Goal: Information Seeking & Learning: Learn about a topic

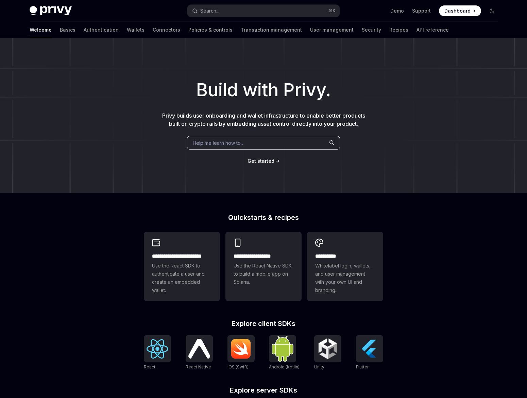
click at [461, 7] on span at bounding box center [460, 10] width 42 height 11
click at [127, 28] on link "Wallets" at bounding box center [136, 30] width 18 height 16
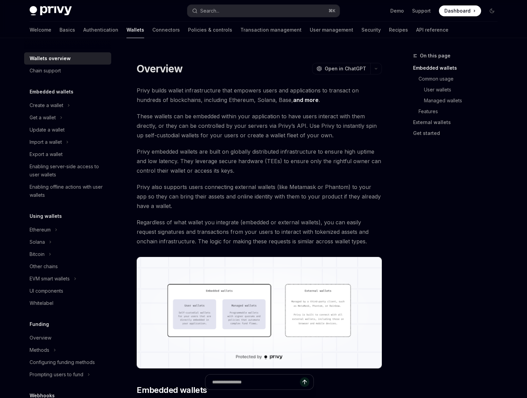
click at [188, 28] on link "Policies & controls" at bounding box center [210, 30] width 44 height 16
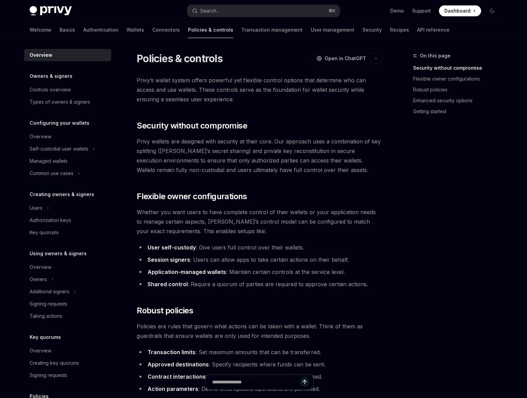
click at [188, 28] on link "Policies & controls" at bounding box center [210, 30] width 45 height 16
click at [60, 35] on link "Basics" at bounding box center [68, 30] width 16 height 16
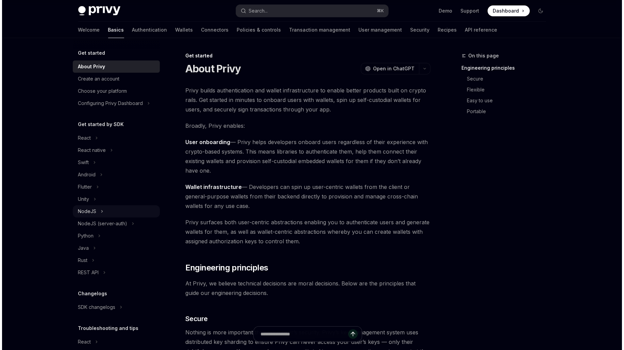
scroll to position [36, 0]
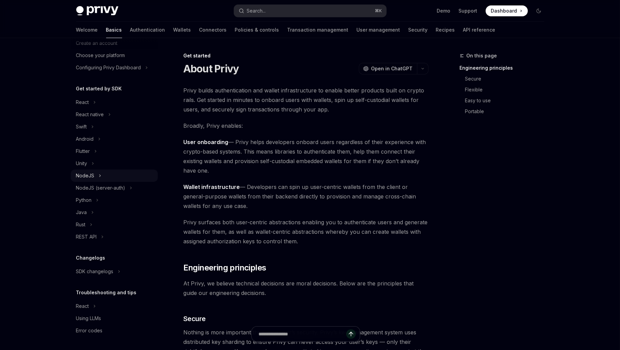
click at [100, 172] on icon "Toggle NodeJS section" at bounding box center [100, 176] width 3 height 8
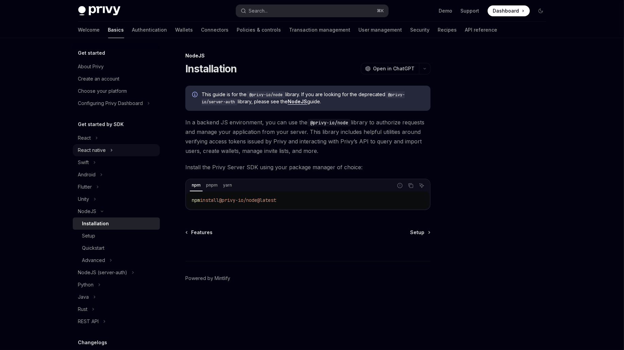
click at [103, 149] on div "React native" at bounding box center [92, 150] width 28 height 8
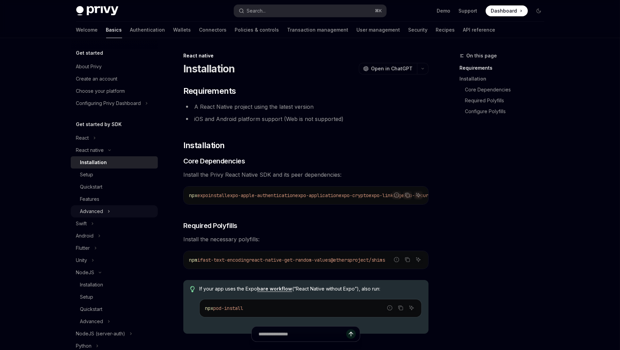
click at [97, 211] on div "Advanced" at bounding box center [91, 212] width 23 height 8
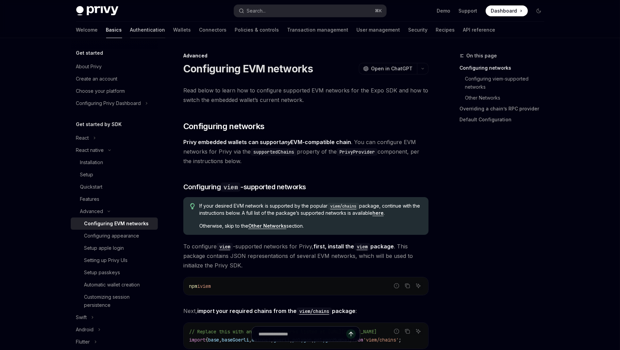
click at [130, 28] on link "Authentication" at bounding box center [147, 30] width 35 height 16
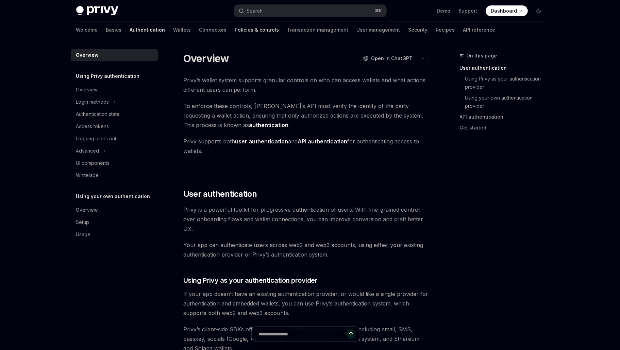
click at [235, 31] on link "Policies & controls" at bounding box center [257, 30] width 44 height 16
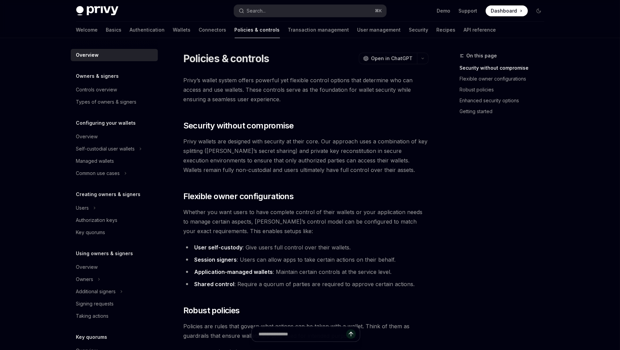
click at [156, 39] on div "Overview Owners & signers Controls overview Types of owners & signers Configuri…" at bounding box center [120, 194] width 98 height 312
click at [157, 33] on div "Welcome Basics Authentication Wallets Connectors Policies & controls Transactio…" at bounding box center [286, 30] width 420 height 16
click at [199, 31] on link "Connectors" at bounding box center [213, 30] width 28 height 16
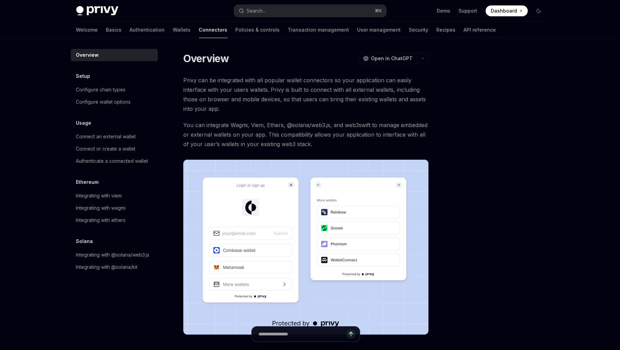
click at [158, 31] on div "Welcome Basics Authentication Wallets Connectors Policies & controls Transactio…" at bounding box center [286, 30] width 420 height 16
click at [173, 31] on link "Wallets" at bounding box center [182, 30] width 18 height 16
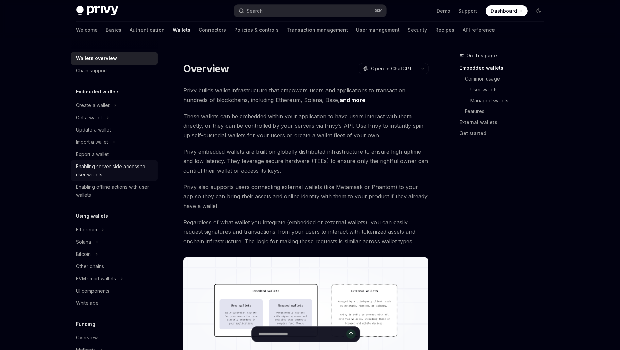
click at [114, 167] on div "Enabling server-side access to user wallets" at bounding box center [115, 171] width 78 height 16
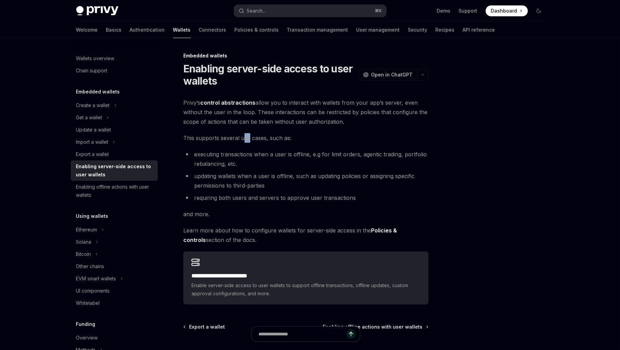
drag, startPoint x: 249, startPoint y: 138, endPoint x: 242, endPoint y: 138, distance: 7.5
click at [242, 138] on span "This supports several use cases, such as:" at bounding box center [305, 138] width 245 height 10
copy span "se"
click at [290, 139] on span "This supports several use cases, such as:" at bounding box center [305, 138] width 245 height 10
click at [284, 145] on div "**********" at bounding box center [305, 201] width 245 height 207
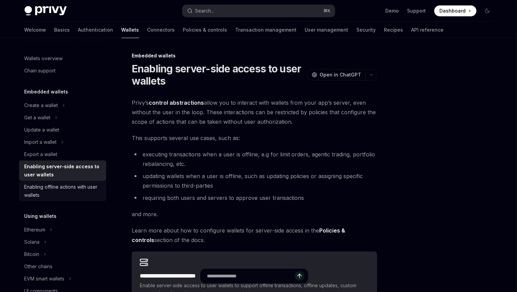
click at [55, 191] on div "Enabling offline actions with user wallets" at bounding box center [63, 191] width 78 height 16
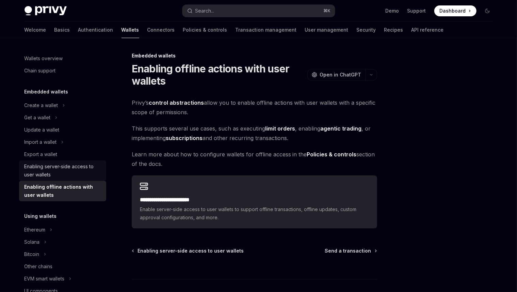
click at [60, 174] on div "Enabling server-side access to user wallets" at bounding box center [63, 171] width 78 height 16
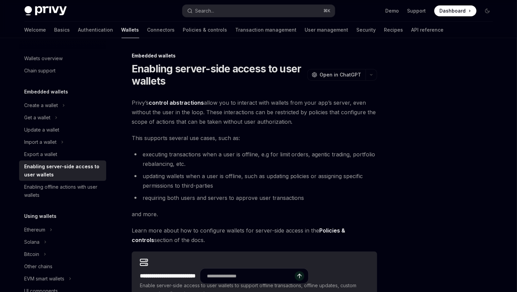
scroll to position [31, 0]
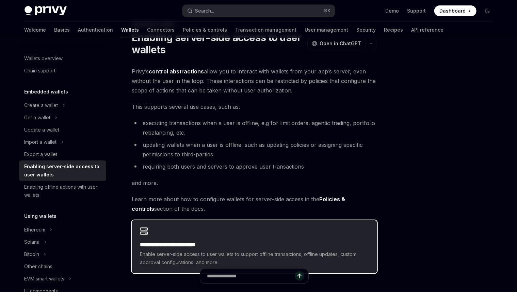
click at [174, 232] on div "**********" at bounding box center [254, 246] width 245 height 53
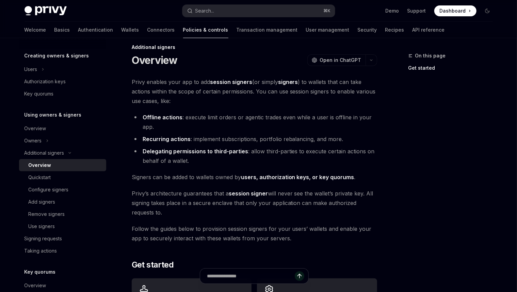
scroll to position [28, 0]
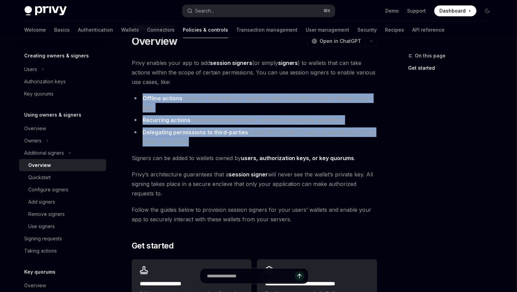
drag, startPoint x: 136, startPoint y: 97, endPoint x: 212, endPoint y: 146, distance: 90.2
click at [212, 146] on ul "Offline actions : execute limit orders or agentic trades even while a user is o…" at bounding box center [254, 120] width 245 height 53
click at [214, 137] on li "Delegating permissions to third-parties : allow third-parties to execute certai…" at bounding box center [254, 137] width 245 height 19
drag, startPoint x: 196, startPoint y: 135, endPoint x: 141, endPoint y: 99, distance: 66.1
click at [141, 99] on ul "Offline actions : execute limit orders or agentic trades even while a user is o…" at bounding box center [254, 120] width 245 height 53
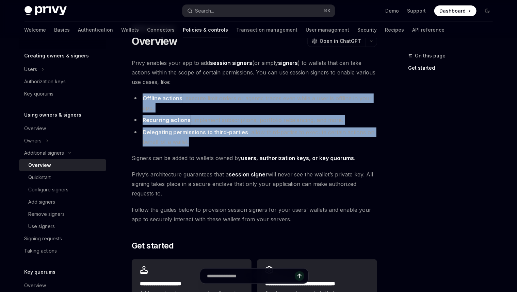
scroll to position [14, 0]
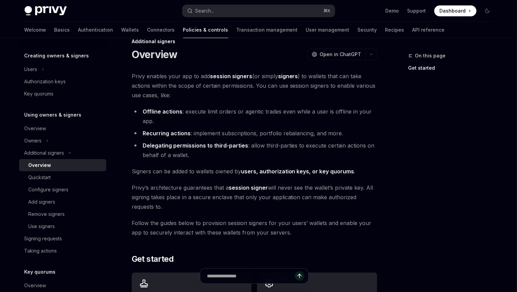
click at [186, 103] on div "**********" at bounding box center [254, 203] width 245 height 265
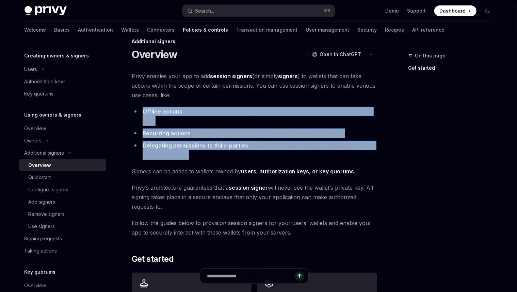
drag, startPoint x: 190, startPoint y: 100, endPoint x: 202, endPoint y: 155, distance: 56.3
click at [202, 155] on div "**********" at bounding box center [254, 203] width 245 height 265
click at [210, 155] on li "Delegating permissions to third-parties : allow third-parties to execute certai…" at bounding box center [254, 150] width 245 height 19
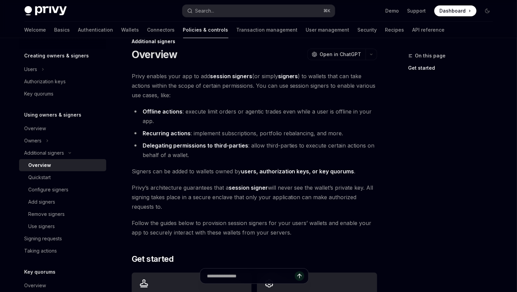
scroll to position [0, 0]
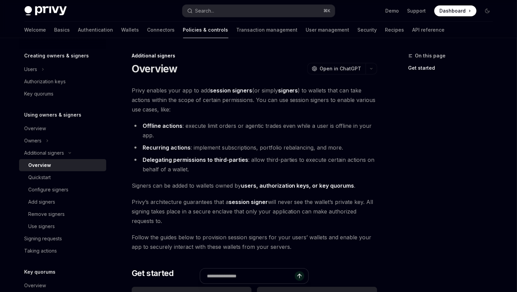
drag, startPoint x: 196, startPoint y: 80, endPoint x: 241, endPoint y: 210, distance: 137.5
click at [253, 227] on div "**********" at bounding box center [191, 256] width 376 height 409
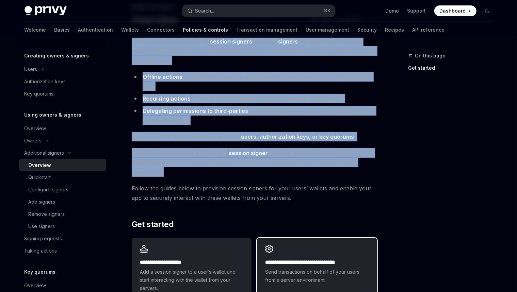
scroll to position [168, 0]
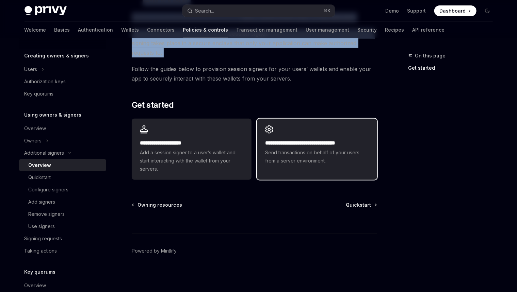
click at [290, 142] on h2 "**********" at bounding box center [316, 143] width 103 height 8
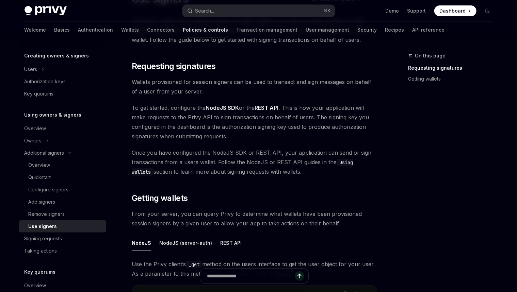
scroll to position [73, 0]
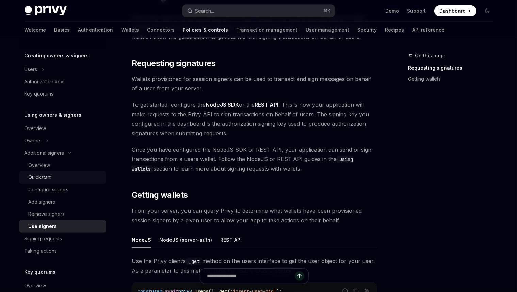
click at [49, 178] on div "Quickstart" at bounding box center [40, 178] width 22 height 8
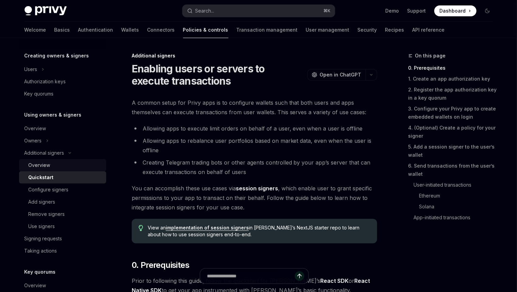
click at [56, 164] on div "Overview" at bounding box center [65, 165] width 73 height 8
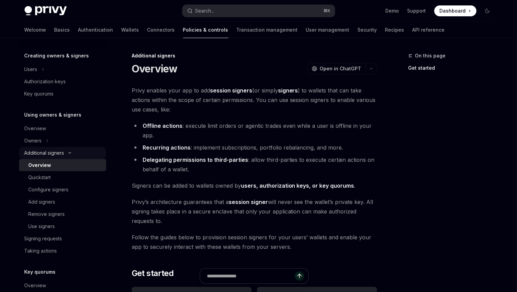
click at [66, 154] on button "Additional signers" at bounding box center [62, 153] width 87 height 12
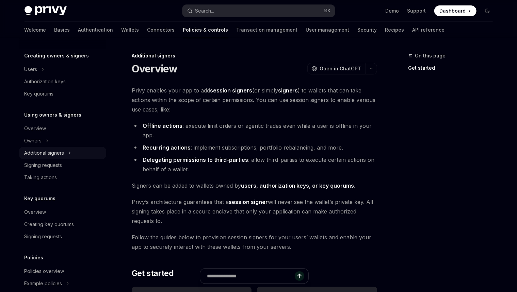
click at [71, 151] on icon "Toggle Additional signers section" at bounding box center [69, 153] width 3 height 8
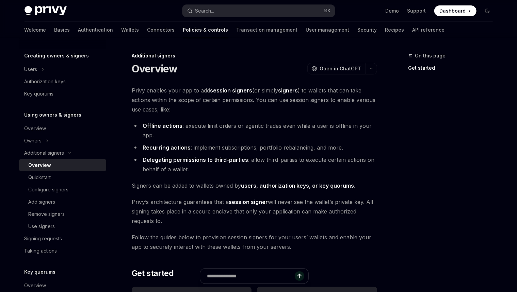
click at [59, 161] on div "Overview" at bounding box center [65, 165] width 73 height 8
click at [48, 176] on div "Quickstart" at bounding box center [40, 178] width 22 height 8
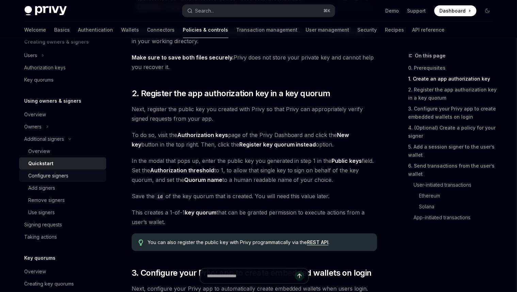
scroll to position [194, 0]
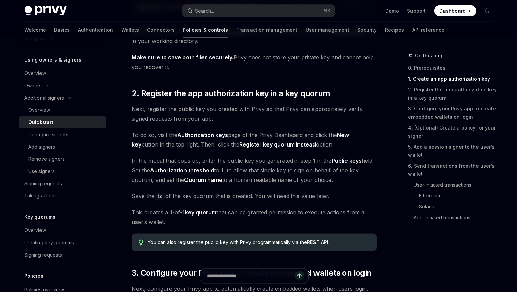
click at [241, 180] on span "In the modal that pops up, enter the public key you generated in step 1 in the …" at bounding box center [254, 170] width 245 height 29
click at [231, 180] on span "In the modal that pops up, enter the public key you generated in step 1 in the …" at bounding box center [254, 170] width 245 height 29
copy span "a hu"
click at [249, 178] on span "In the modal that pops up, enter the public key you generated in step 1 in the …" at bounding box center [254, 170] width 245 height 29
click at [62, 103] on button "Additional signers" at bounding box center [62, 98] width 87 height 12
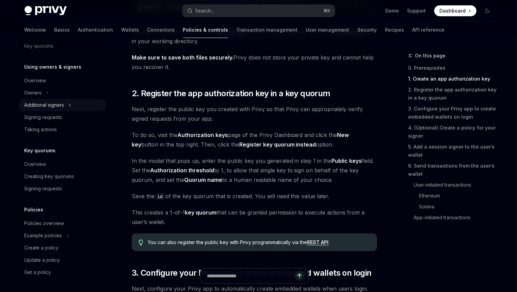
click at [61, 106] on div "Additional signers" at bounding box center [44, 105] width 40 height 8
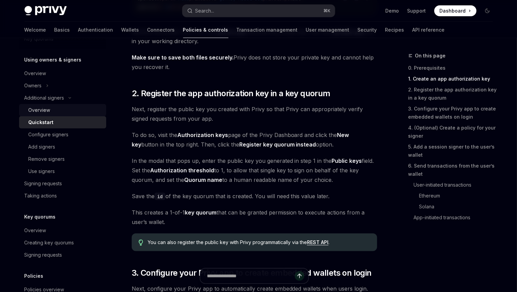
click at [57, 112] on div "Overview" at bounding box center [65, 110] width 73 height 8
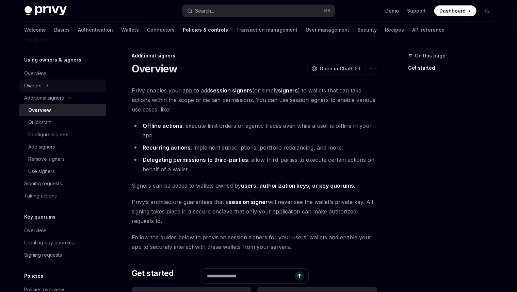
click at [53, 81] on button "Owners" at bounding box center [62, 86] width 87 height 12
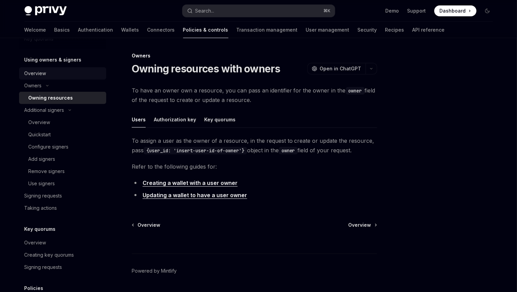
click at [54, 77] on div "Overview" at bounding box center [63, 73] width 78 height 8
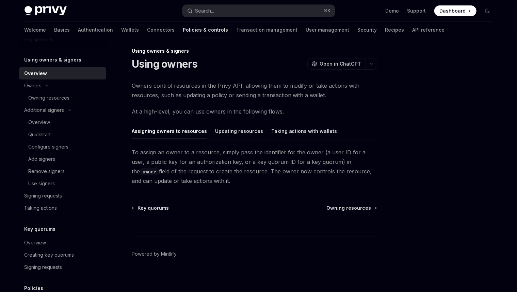
click at [245, 121] on div "Owners control resources in the Privy API, allowing them to modify or take acti…" at bounding box center [254, 133] width 245 height 105
click at [248, 130] on div "Updating resources" at bounding box center [239, 131] width 48 height 16
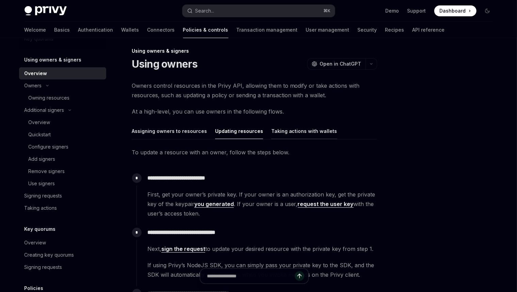
click at [300, 126] on div "Taking actions with wallets" at bounding box center [304, 131] width 66 height 16
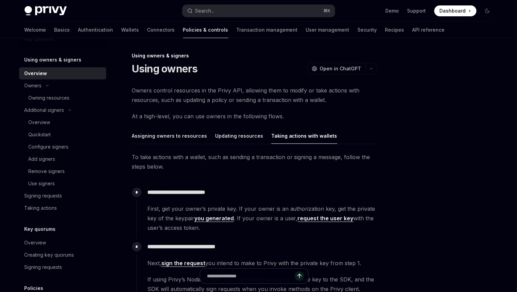
scroll to position [147, 0]
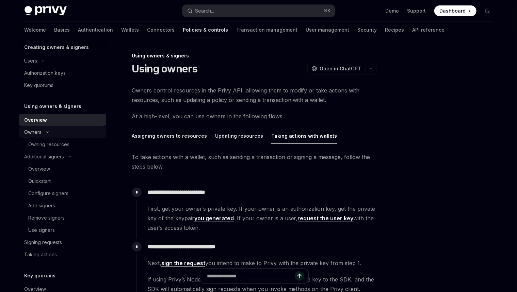
click at [50, 127] on button "Owners" at bounding box center [62, 132] width 87 height 12
click at [52, 133] on button "Owners" at bounding box center [62, 132] width 87 height 12
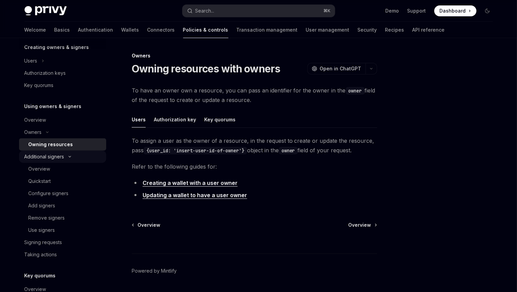
click at [62, 162] on button "Additional signers" at bounding box center [62, 157] width 87 height 12
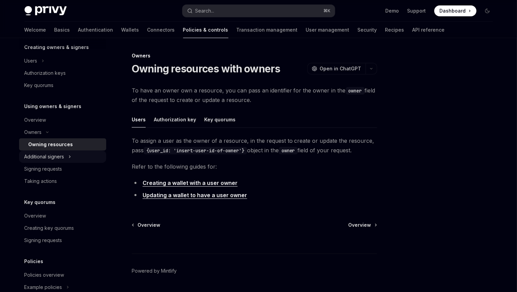
drag, startPoint x: 70, startPoint y: 151, endPoint x: 66, endPoint y: 161, distance: 10.7
click at [71, 152] on button "Additional signers" at bounding box center [62, 157] width 87 height 12
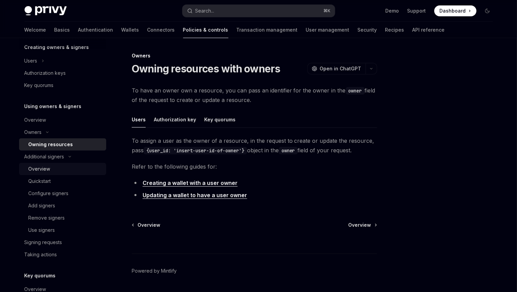
click at [59, 169] on div "Overview" at bounding box center [65, 169] width 73 height 8
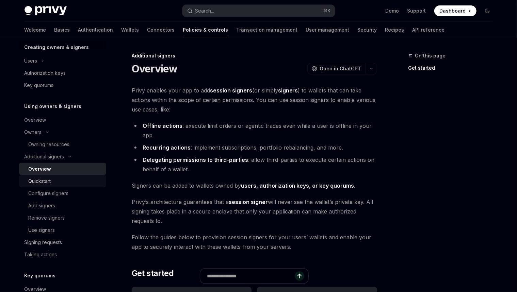
click at [54, 176] on link "Quickstart" at bounding box center [62, 181] width 87 height 12
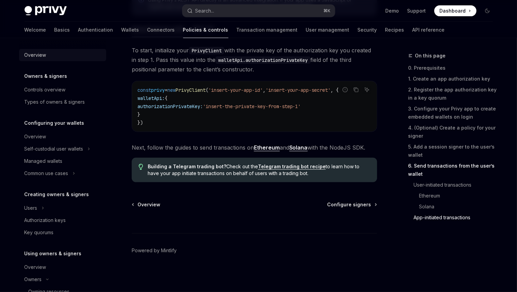
scroll to position [1777, 0]
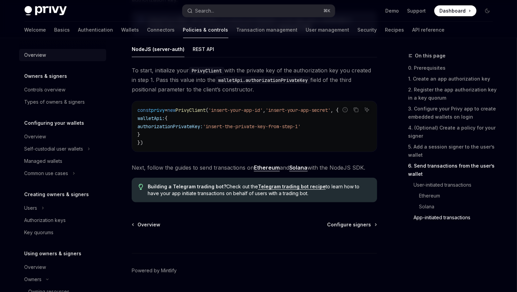
click at [57, 57] on div "Overview" at bounding box center [63, 55] width 78 height 8
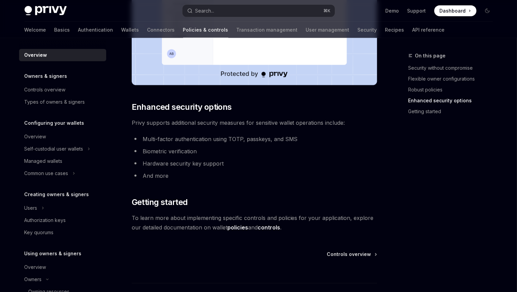
scroll to position [580, 0]
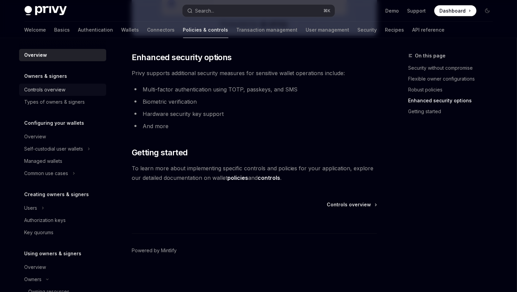
click at [65, 84] on link "Controls overview" at bounding box center [62, 90] width 87 height 12
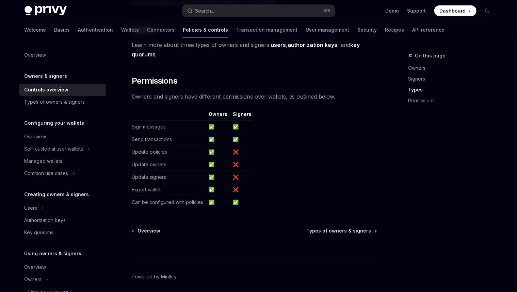
scroll to position [574, 0]
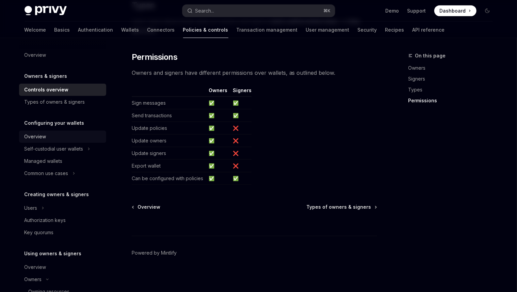
click at [59, 137] on div "Overview" at bounding box center [63, 137] width 78 height 8
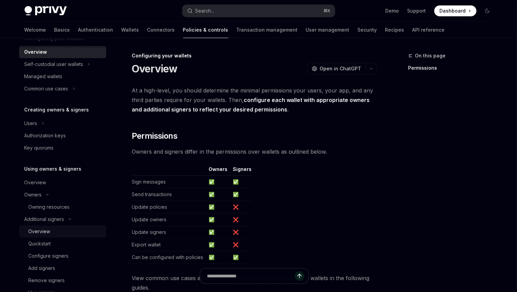
click at [56, 230] on div "Overview" at bounding box center [65, 232] width 73 height 8
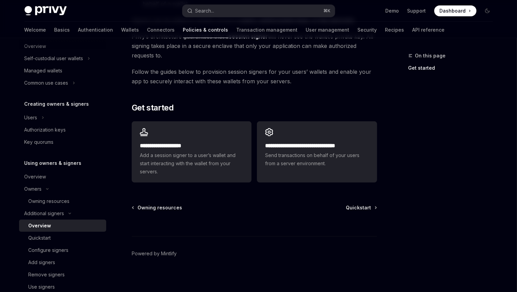
scroll to position [168, 0]
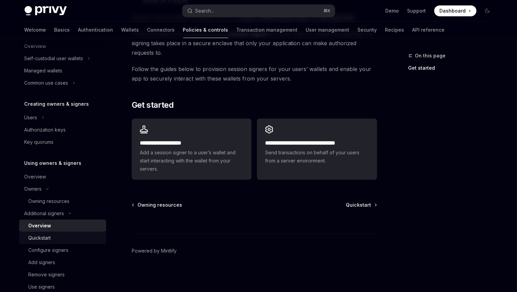
click at [61, 242] on link "Quickstart" at bounding box center [62, 238] width 87 height 12
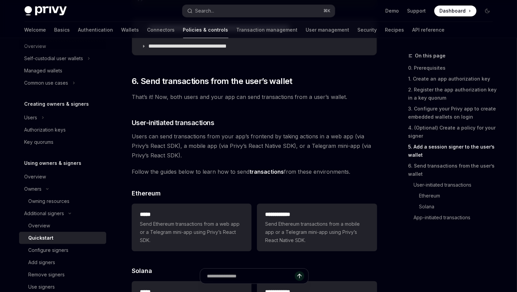
scroll to position [1250, 0]
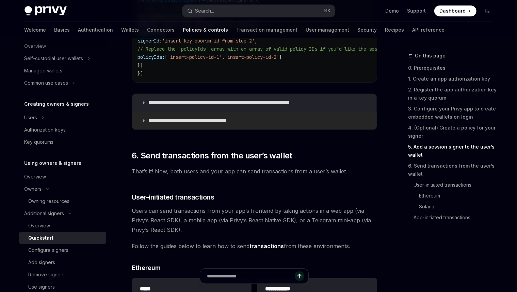
click at [218, 123] on p "**********" at bounding box center [195, 120] width 95 height 7
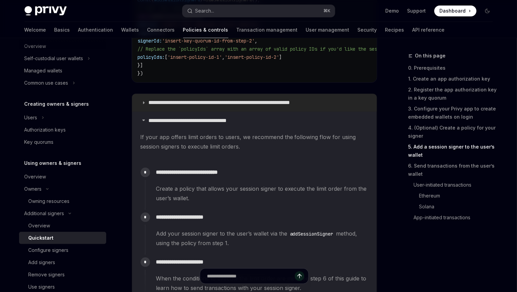
click at [223, 109] on summary "**********" at bounding box center [254, 103] width 245 height 18
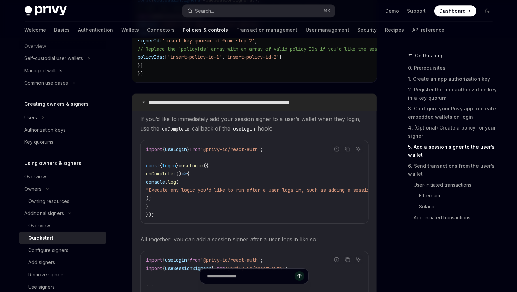
click at [223, 109] on summary "**********" at bounding box center [254, 103] width 245 height 18
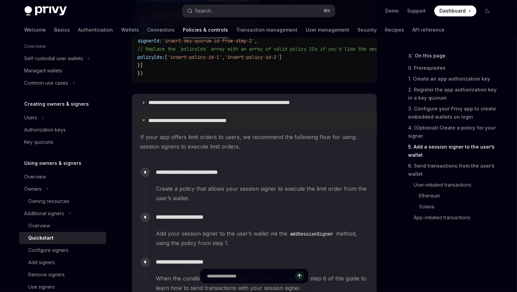
click at [205, 126] on summary "**********" at bounding box center [254, 121] width 245 height 18
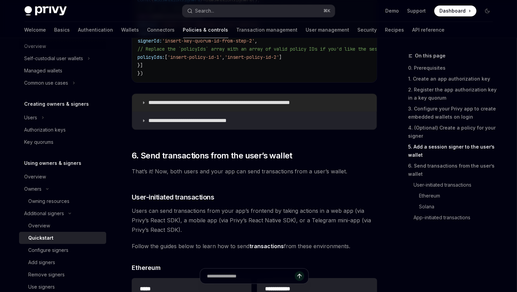
click at [217, 101] on p "**********" at bounding box center [235, 102] width 175 height 7
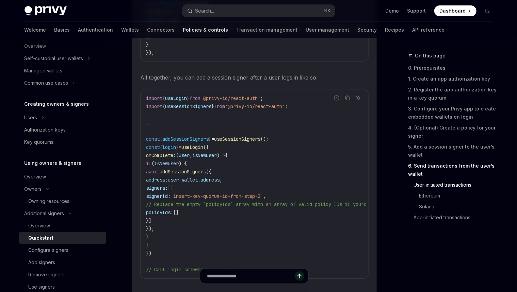
scroll to position [1418, 0]
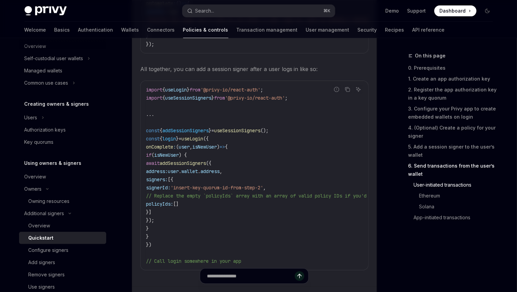
scroll to position [1427, 0]
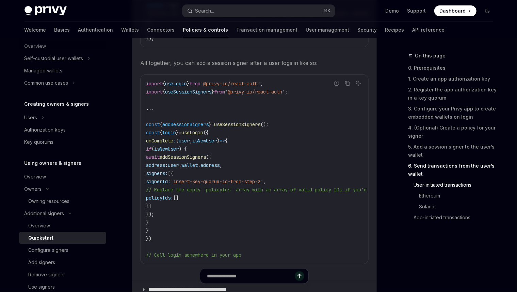
click at [185, 113] on code "import { useLogin } from '@privy-io/react-auth' ; import { useSessionSigners } …" at bounding box center [400, 170] width 509 height 180
drag, startPoint x: 200, startPoint y: 131, endPoint x: 260, endPoint y: 218, distance: 105.3
click at [260, 218] on code "import { useLogin } from '@privy-io/react-auth' ; import { useSessionSigners } …" at bounding box center [400, 170] width 509 height 180
click at [279, 213] on code "import { useLogin } from '@privy-io/react-auth' ; import { useSessionSigners } …" at bounding box center [400, 170] width 509 height 180
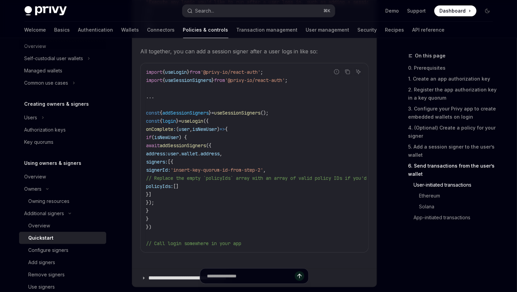
scroll to position [1442, 0]
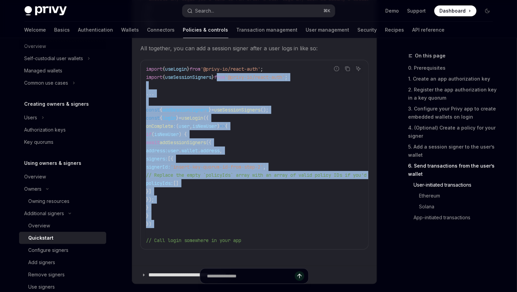
drag, startPoint x: 225, startPoint y: 234, endPoint x: 232, endPoint y: 95, distance: 139.4
click at [226, 83] on code "import { useLogin } from '@privy-io/react-auth' ; import { useSessionSigners } …" at bounding box center [400, 155] width 509 height 180
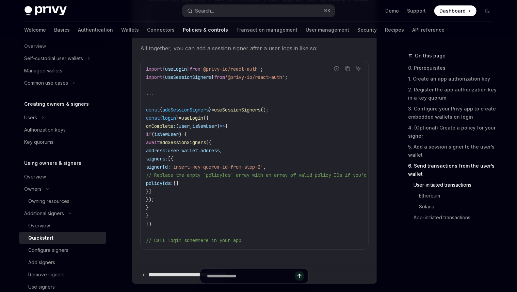
click at [254, 102] on code "import { useLogin } from '@privy-io/react-auth' ; import { useSessionSigners } …" at bounding box center [400, 155] width 509 height 180
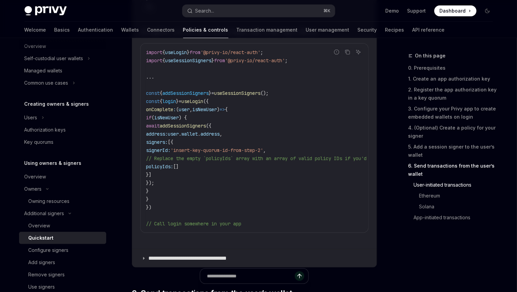
scroll to position [1449, 0]
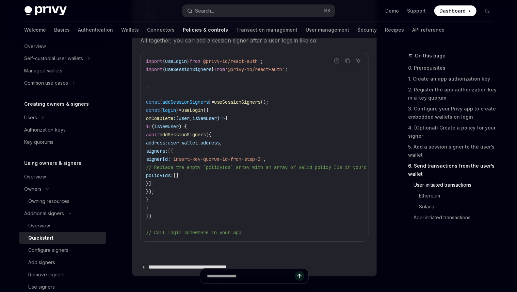
drag, startPoint x: 214, startPoint y: 93, endPoint x: 210, endPoint y: 198, distance: 105.2
click at [210, 199] on div "import { useLogin } from '@privy-io/react-auth' ; import { useSessionSigners } …" at bounding box center [255, 146] width 228 height 189
click at [263, 162] on span "'insert-key-quorum-id-from-step-2'" at bounding box center [216, 159] width 93 height 6
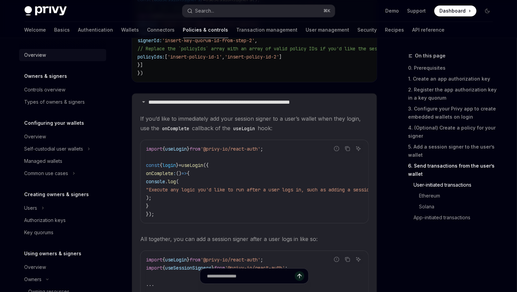
scroll to position [1228, 0]
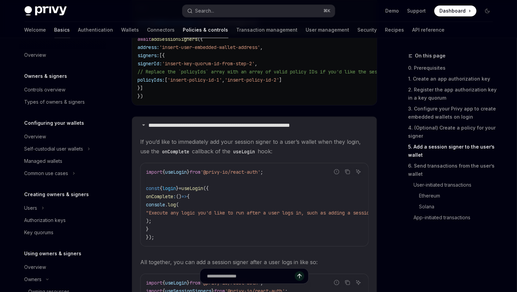
click at [54, 28] on link "Basics" at bounding box center [62, 30] width 16 height 16
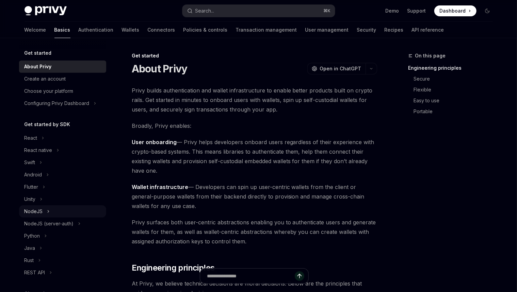
click at [38, 216] on button "NodeJS" at bounding box center [62, 211] width 87 height 12
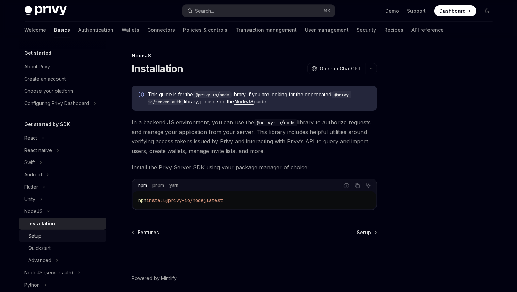
click at [56, 237] on div "Setup" at bounding box center [65, 236] width 73 height 8
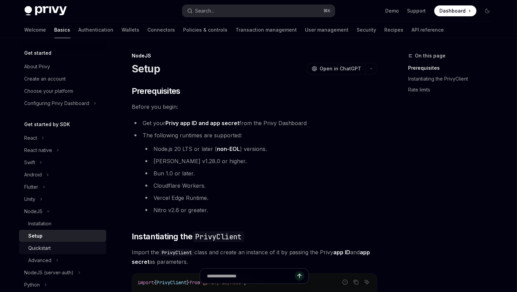
click at [54, 245] on div "Quickstart" at bounding box center [65, 248] width 73 height 8
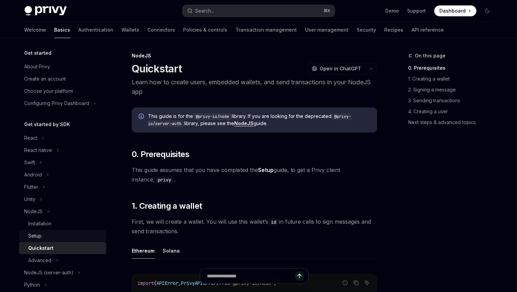
scroll to position [3, 0]
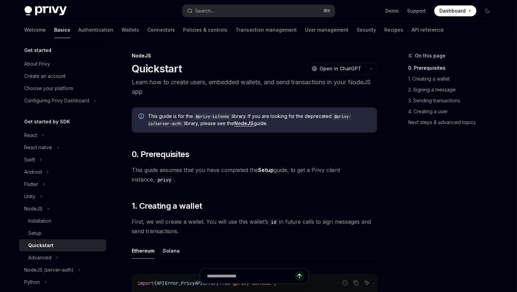
click at [198, 176] on span "This guide assumes that you have completed the Setup guide, to get a Privy clie…" at bounding box center [254, 174] width 245 height 19
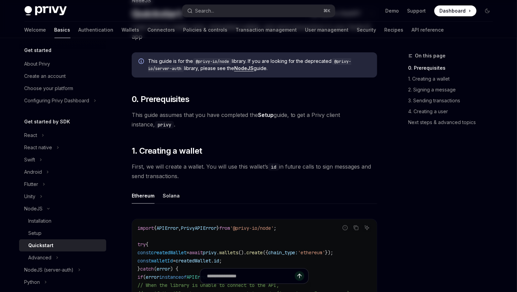
scroll to position [0, 0]
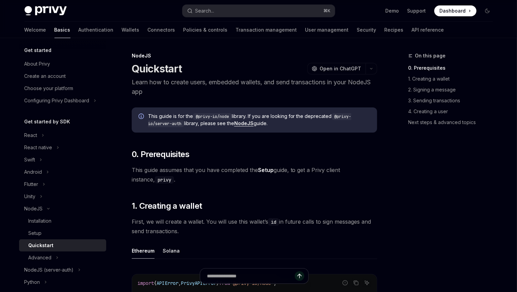
click at [233, 165] on span "This guide assumes that you have completed the Setup guide, to get a Privy clie…" at bounding box center [254, 174] width 245 height 19
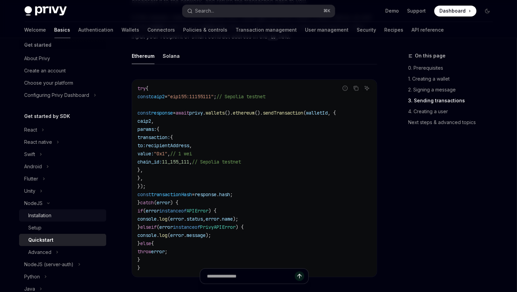
scroll to position [11, 0]
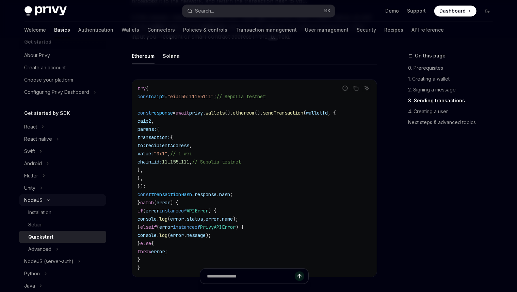
click at [44, 201] on icon "Toggle NodeJS section" at bounding box center [48, 200] width 8 height 3
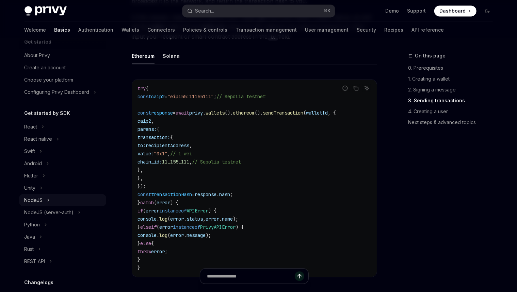
click at [44, 202] on button "NodeJS" at bounding box center [62, 200] width 87 height 12
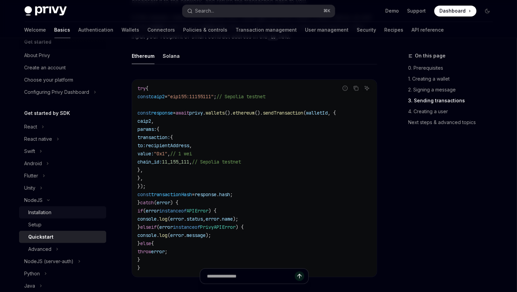
click at [48, 209] on div "Installation" at bounding box center [40, 213] width 23 height 8
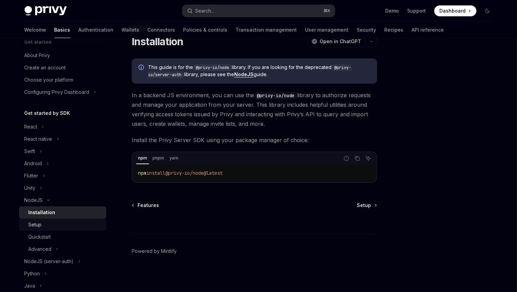
click at [48, 223] on div "Setup" at bounding box center [65, 225] width 73 height 8
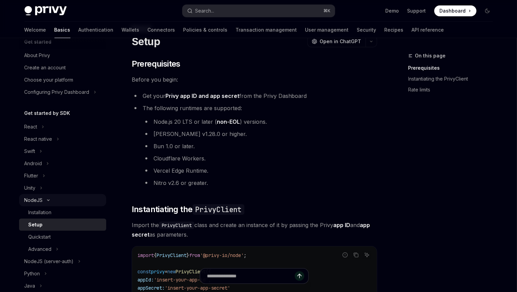
click at [51, 200] on icon "Toggle NodeJS section" at bounding box center [48, 200] width 8 height 3
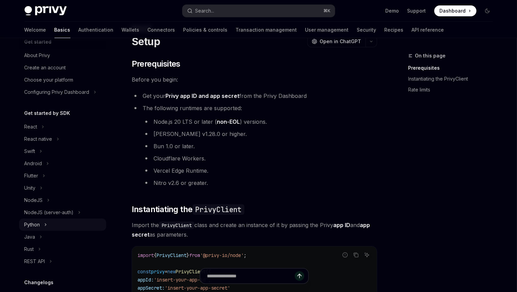
click at [42, 226] on button "Python" at bounding box center [62, 225] width 87 height 12
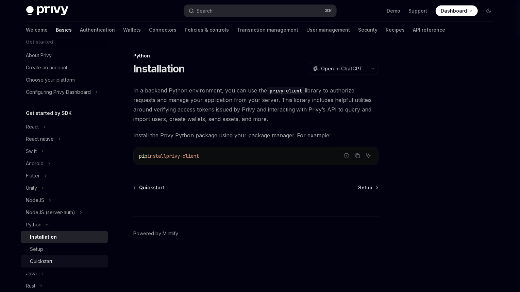
click at [52, 260] on div "Quickstart" at bounding box center [41, 262] width 22 height 8
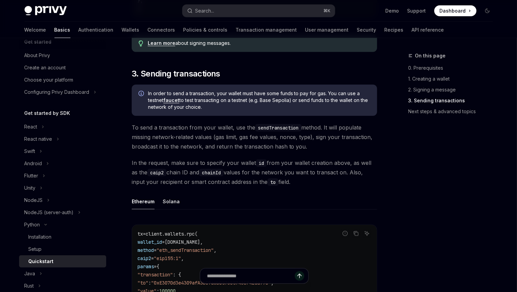
scroll to position [389, 0]
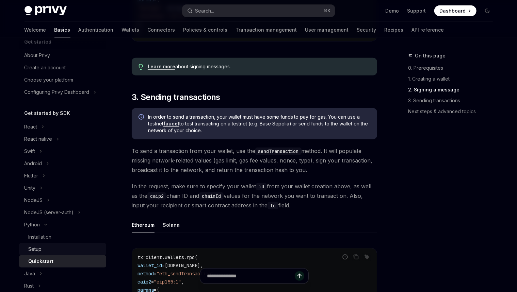
click at [55, 247] on div "Setup" at bounding box center [65, 249] width 73 height 8
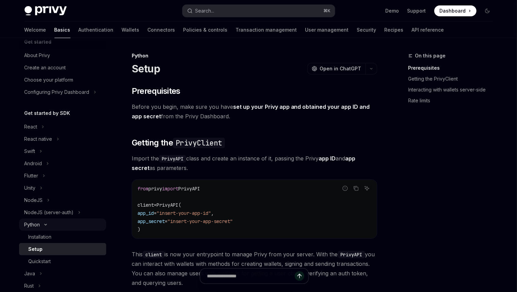
click at [45, 227] on button "Python" at bounding box center [62, 225] width 87 height 12
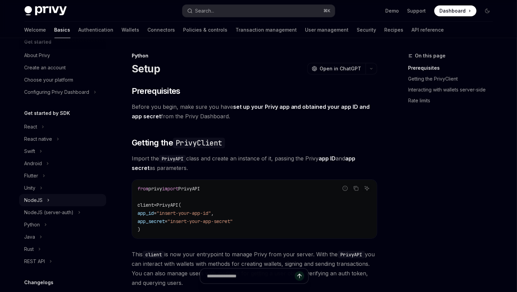
click at [46, 204] on button "NodeJS" at bounding box center [62, 200] width 87 height 12
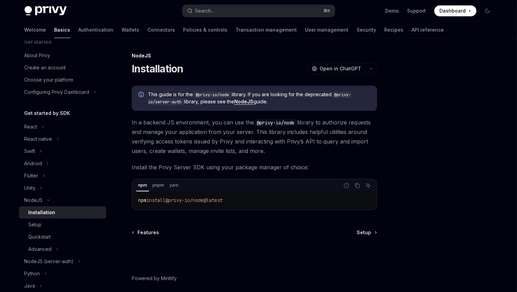
click at [46, 213] on div "Installation" at bounding box center [42, 213] width 27 height 8
click at [45, 224] on div "Setup" at bounding box center [65, 225] width 73 height 8
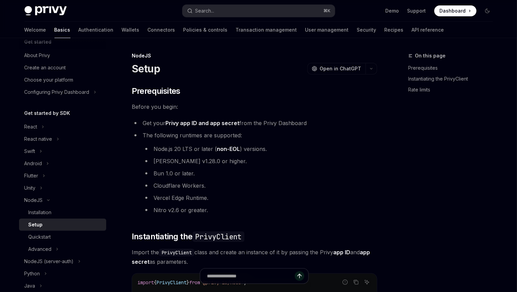
click at [47, 230] on link "Setup" at bounding box center [62, 225] width 87 height 12
click at [49, 240] on div "Quickstart" at bounding box center [40, 237] width 22 height 8
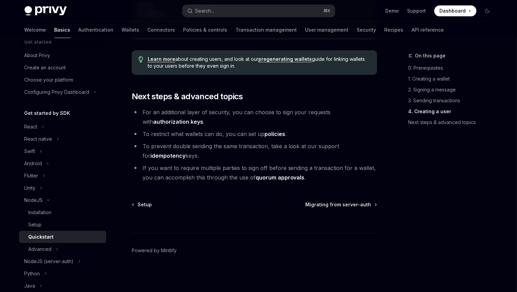
scroll to position [143, 0]
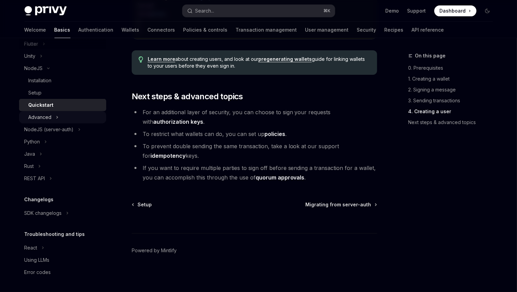
click at [56, 119] on icon "Toggle Advanced section" at bounding box center [57, 117] width 3 height 8
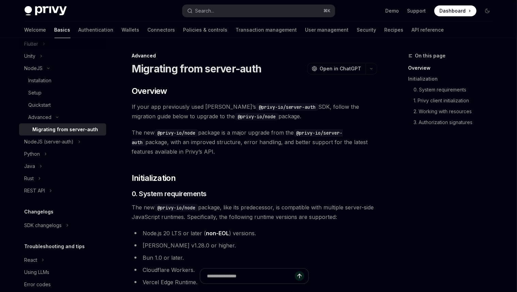
click at [54, 128] on div "Migrating from server-auth" at bounding box center [66, 130] width 66 height 8
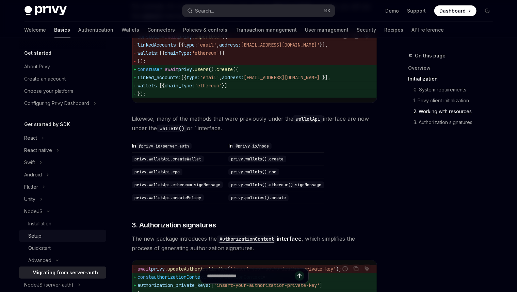
scroll to position [52, 0]
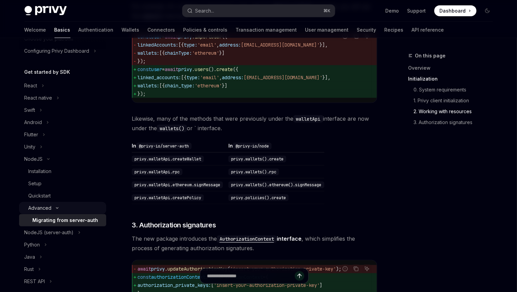
click at [54, 209] on icon "Toggle Advanced section" at bounding box center [57, 208] width 8 height 3
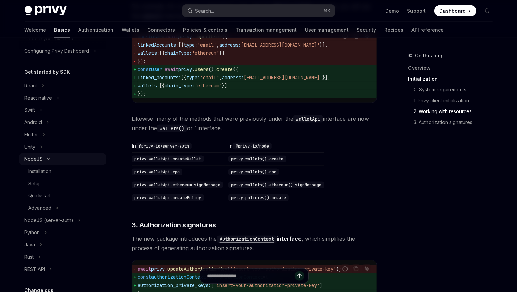
click at [47, 163] on button "NodeJS" at bounding box center [62, 159] width 87 height 12
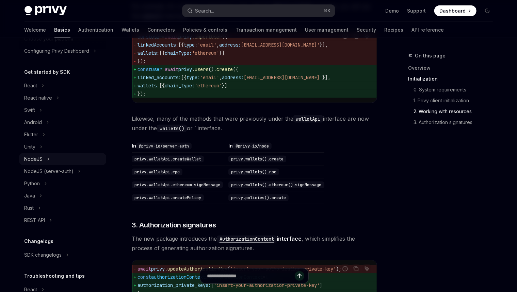
scroll to position [50, 0]
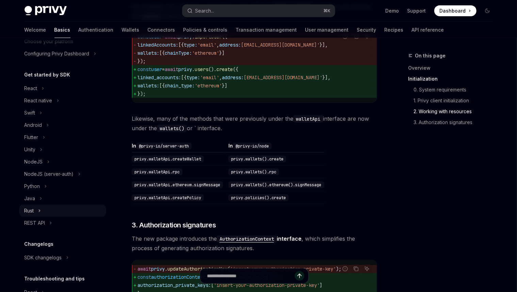
click at [49, 210] on button "Rust" at bounding box center [62, 211] width 87 height 12
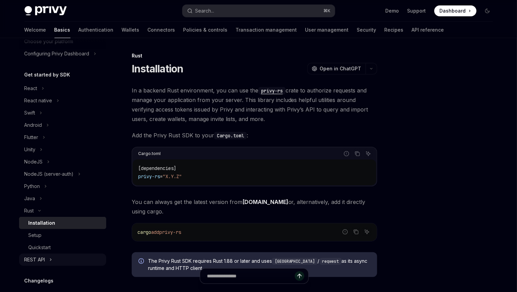
click at [48, 261] on button "REST API" at bounding box center [62, 260] width 87 height 12
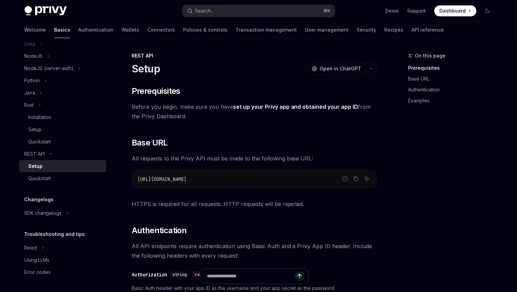
scroll to position [23, 0]
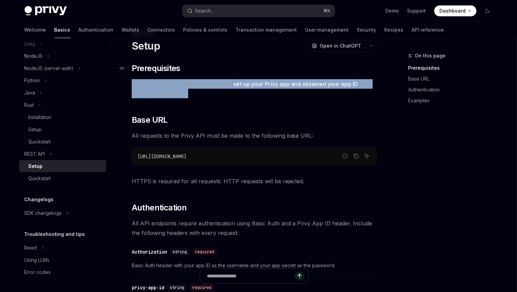
drag, startPoint x: 220, startPoint y: 99, endPoint x: 207, endPoint y: 67, distance: 35.3
click at [207, 67] on div "​ Prerequisites Before you begin, make sure you have set up your Privy app and …" at bounding box center [254, 292] width 245 height 458
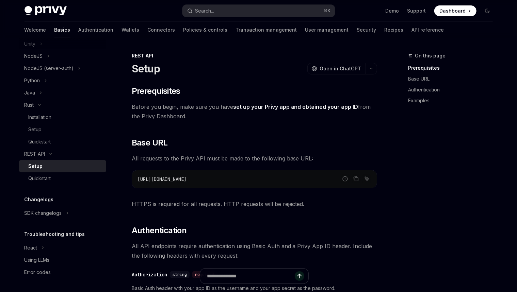
drag, startPoint x: 215, startPoint y: 119, endPoint x: 190, endPoint y: 107, distance: 28.5
click at [215, 119] on span "Before you begin, make sure you have set up your Privy app and obtained your ap…" at bounding box center [254, 111] width 245 height 19
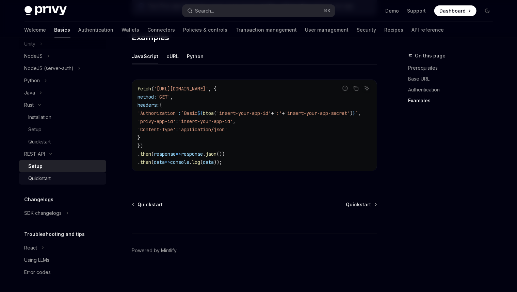
click at [47, 176] on div "Quickstart" at bounding box center [40, 179] width 22 height 8
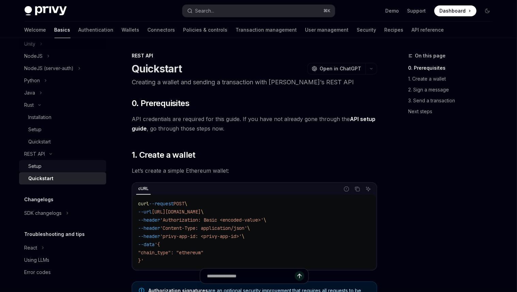
click at [51, 169] on div "Setup" at bounding box center [65, 166] width 73 height 8
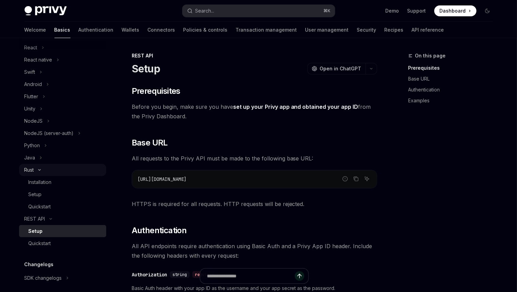
click at [42, 171] on button "Rust" at bounding box center [62, 170] width 87 height 12
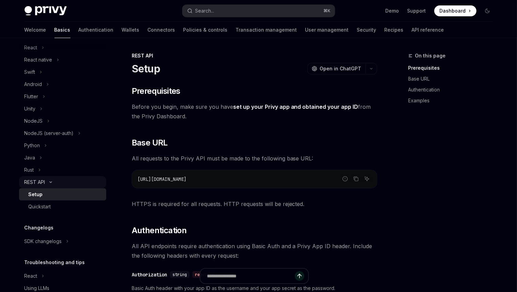
click at [50, 181] on icon "Toggle REST API section" at bounding box center [51, 182] width 8 height 3
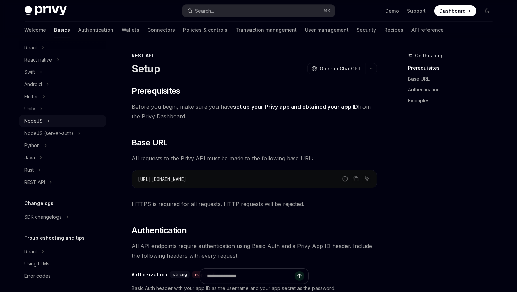
click at [48, 123] on icon "Toggle NodeJS section" at bounding box center [48, 121] width 3 height 8
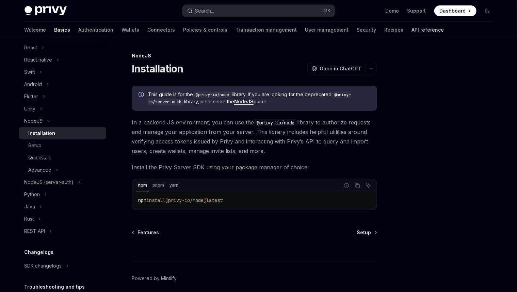
click at [412, 31] on link "API reference" at bounding box center [428, 30] width 32 height 16
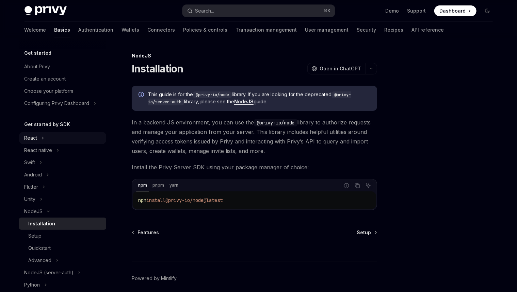
click at [44, 138] on button "React" at bounding box center [62, 138] width 87 height 12
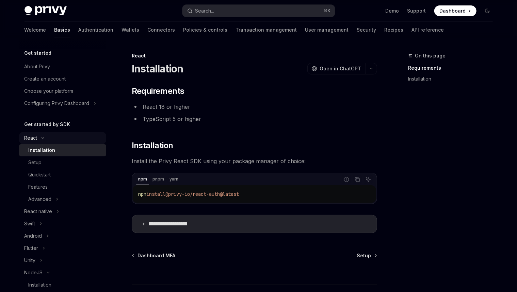
click at [47, 138] on button "React" at bounding box center [62, 138] width 87 height 12
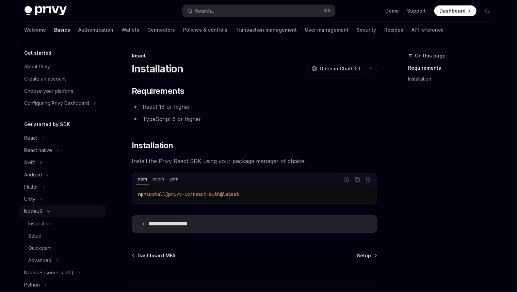
click at [47, 213] on icon "Toggle NodeJS section" at bounding box center [48, 211] width 8 height 3
click at [54, 35] on link "Basics" at bounding box center [62, 30] width 16 height 16
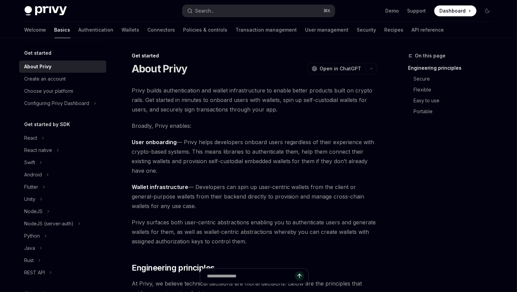
click at [54, 32] on link "Basics" at bounding box center [62, 30] width 16 height 16
click at [175, 91] on span "Privy builds authentication and wallet infrastructure to enable better products…" at bounding box center [254, 100] width 245 height 29
copy span "authentication"
click at [184, 90] on span "Privy builds authentication and wallet infrastructure to enable better products…" at bounding box center [254, 100] width 245 height 29
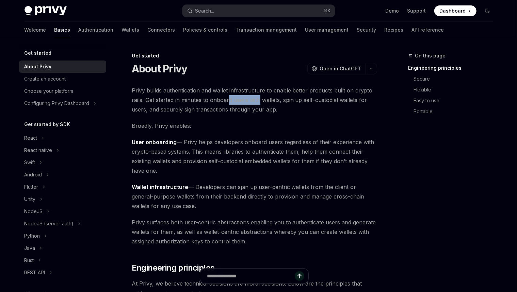
drag, startPoint x: 248, startPoint y: 101, endPoint x: 235, endPoint y: 99, distance: 13.4
click at [227, 101] on span "Privy builds authentication and wallet infrastructure to enable better products…" at bounding box center [254, 100] width 245 height 29
click at [243, 99] on span "Privy builds authentication and wallet infrastructure to enable better products…" at bounding box center [254, 100] width 245 height 29
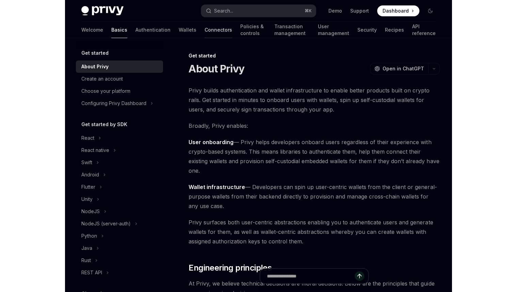
scroll to position [3, 0]
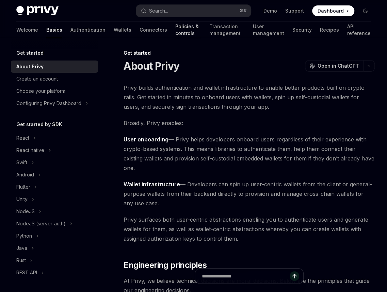
click at [175, 29] on link "Policies & controls" at bounding box center [188, 30] width 26 height 16
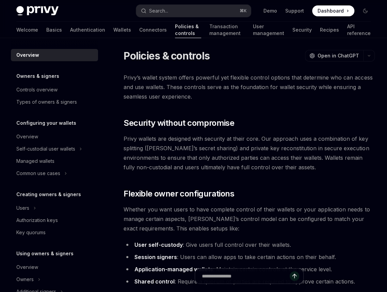
click at [175, 38] on div at bounding box center [188, 38] width 26 height 1
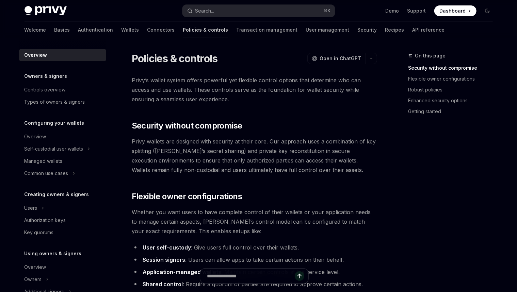
click at [183, 31] on link "Policies & controls" at bounding box center [205, 30] width 45 height 16
click at [121, 30] on link "Wallets" at bounding box center [130, 30] width 18 height 16
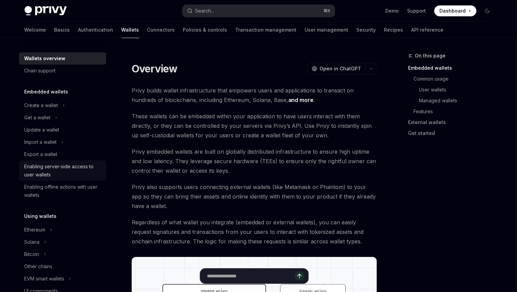
click at [46, 168] on div "Enabling server-side access to user wallets" at bounding box center [63, 171] width 78 height 16
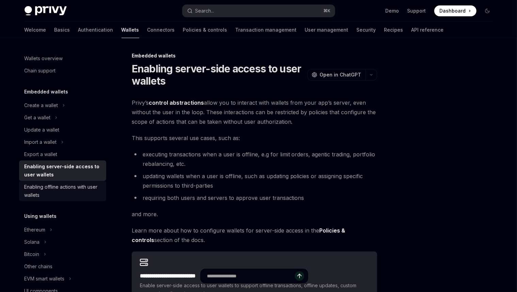
click at [53, 184] on div "Enabling offline actions with user wallets" at bounding box center [63, 191] width 78 height 16
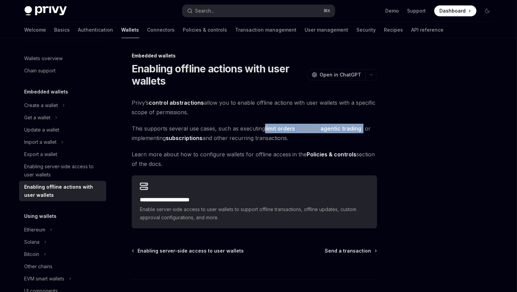
drag, startPoint x: 265, startPoint y: 128, endPoint x: 363, endPoint y: 132, distance: 98.1
click at [363, 132] on span "This supports several use cases, such as executing limit orders , enabling agen…" at bounding box center [254, 133] width 245 height 19
click at [358, 132] on div at bounding box center [358, 132] width 0 height 0
drag, startPoint x: 344, startPoint y: 136, endPoint x: 133, endPoint y: 127, distance: 211.5
click at [133, 127] on span "This supports several use cases, such as executing limit orders , enabling agen…" at bounding box center [254, 133] width 245 height 19
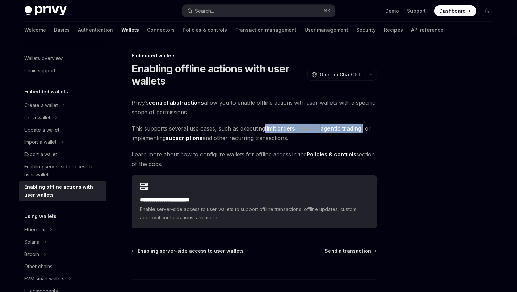
click at [133, 127] on span "This supports several use cases, such as executing limit orders , enabling agen…" at bounding box center [254, 133] width 245 height 19
drag, startPoint x: 133, startPoint y: 125, endPoint x: 291, endPoint y: 141, distance: 159.3
click at [291, 141] on div "**********" at bounding box center [191, 195] width 376 height 287
click at [291, 141] on span "This supports several use cases, such as executing limit orders , enabling agen…" at bounding box center [254, 133] width 245 height 19
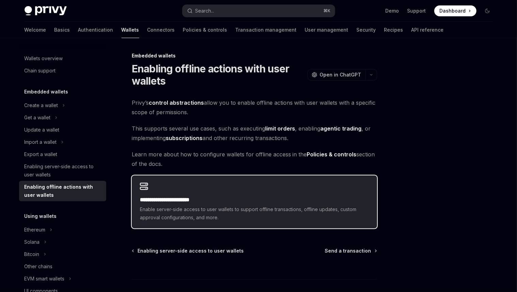
click at [227, 198] on h2 "**********" at bounding box center [254, 200] width 229 height 8
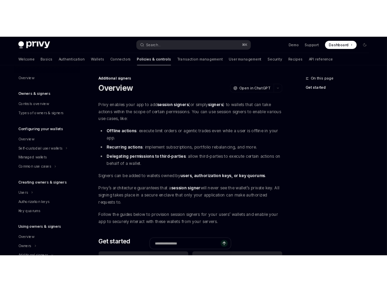
scroll to position [139, 0]
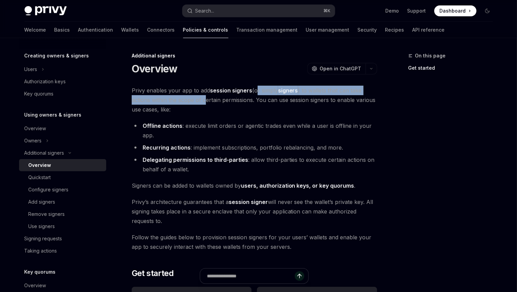
drag, startPoint x: 211, startPoint y: 96, endPoint x: 256, endPoint y: 93, distance: 44.4
click at [256, 93] on span "Privy enables your app to add session signers (or simply signers ) to wallets t…" at bounding box center [254, 100] width 245 height 29
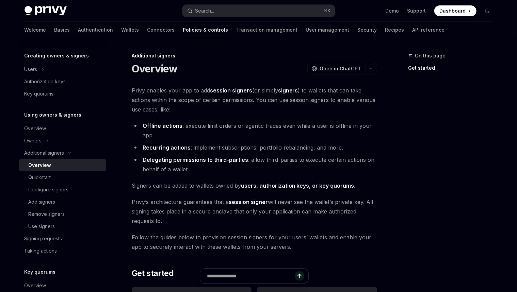
click at [248, 84] on div "**********" at bounding box center [191, 256] width 376 height 409
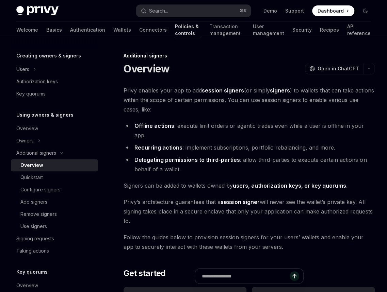
type textarea "*"
